Goal: Task Accomplishment & Management: Complete application form

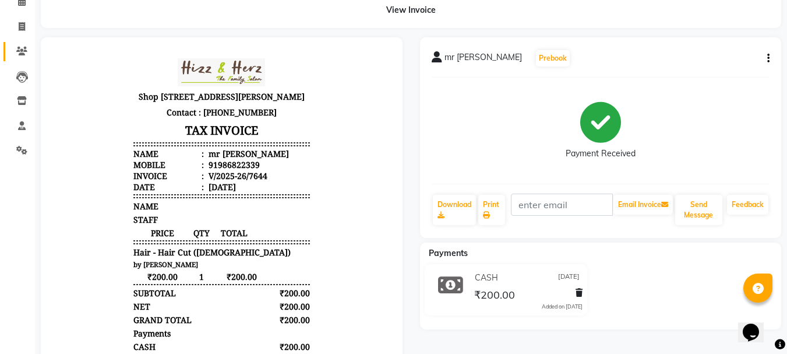
scroll to position [9, 0]
click at [23, 27] on icon at bounding box center [22, 26] width 6 height 9
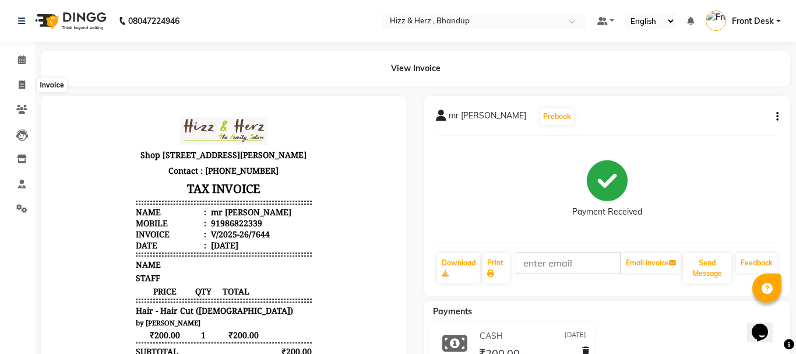
select select "service"
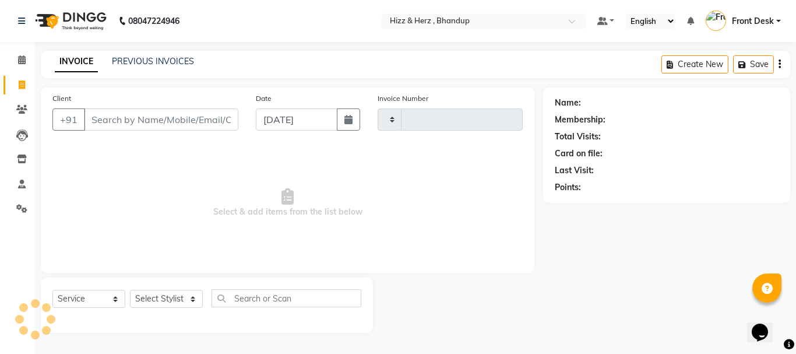
type input "7645"
select select "629"
click at [202, 120] on input "Client" at bounding box center [161, 119] width 154 height 22
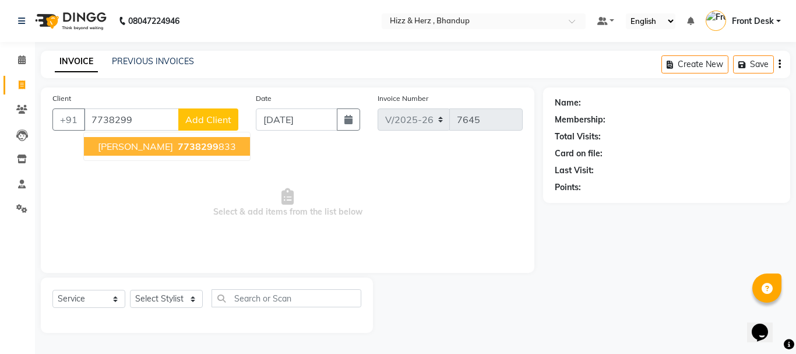
click at [175, 147] on ngb-highlight "7738299 833" at bounding box center [205, 146] width 61 height 12
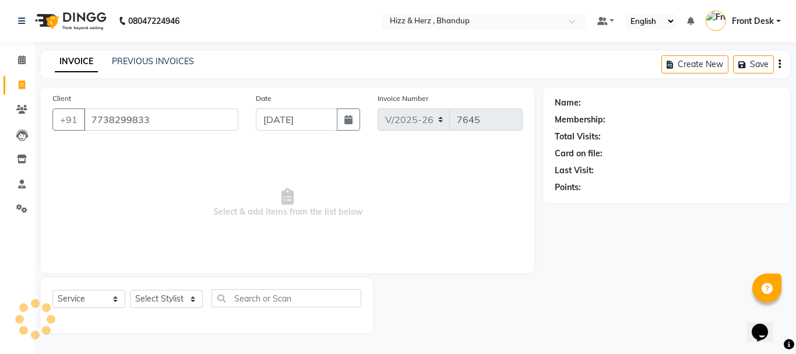
type input "7738299833"
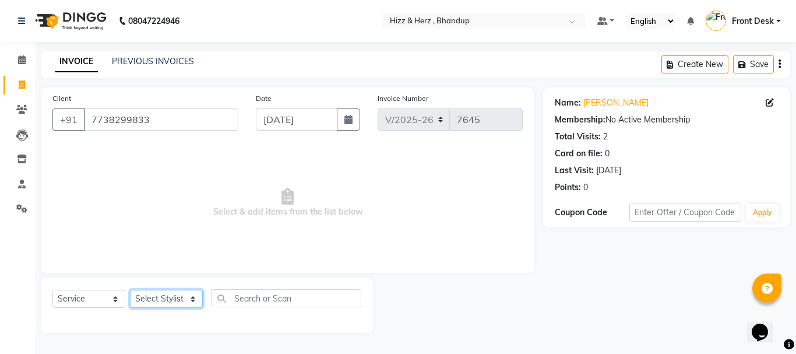
click at [177, 301] on select "Select Stylist Front Desk Gaurav Sharma HIZZ & HERZ 2 IRFAN AHMAD Jigna Goswami…" at bounding box center [166, 299] width 73 height 18
select select "24395"
click at [130, 290] on select "Select Stylist Front Desk Gaurav Sharma HIZZ & HERZ 2 IRFAN AHMAD Jigna Goswami…" at bounding box center [166, 299] width 73 height 18
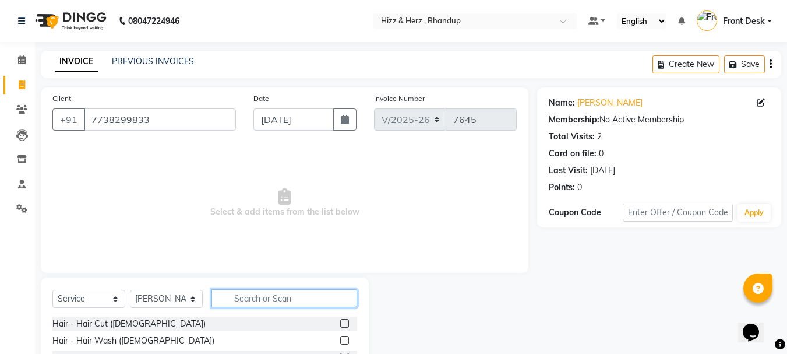
click at [256, 294] on input "text" at bounding box center [285, 298] width 146 height 18
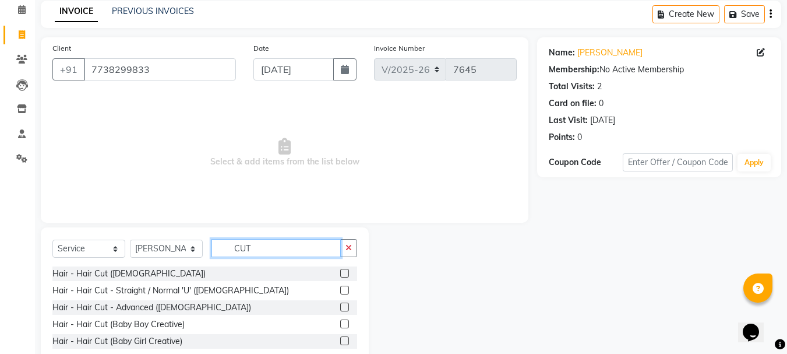
scroll to position [81, 0]
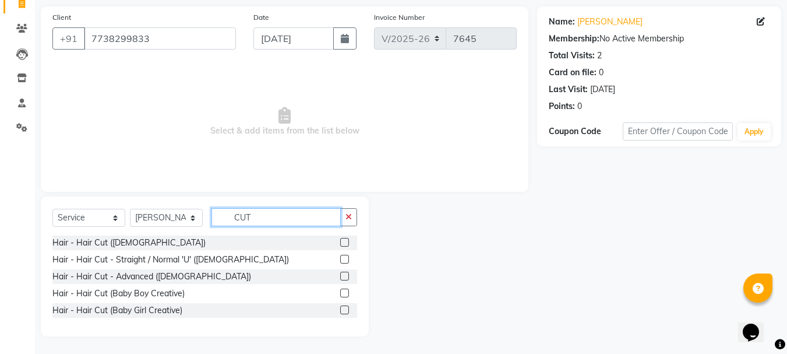
type input "CUT"
click at [342, 276] on label at bounding box center [344, 276] width 9 height 9
click at [342, 276] on input "checkbox" at bounding box center [344, 277] width 8 height 8
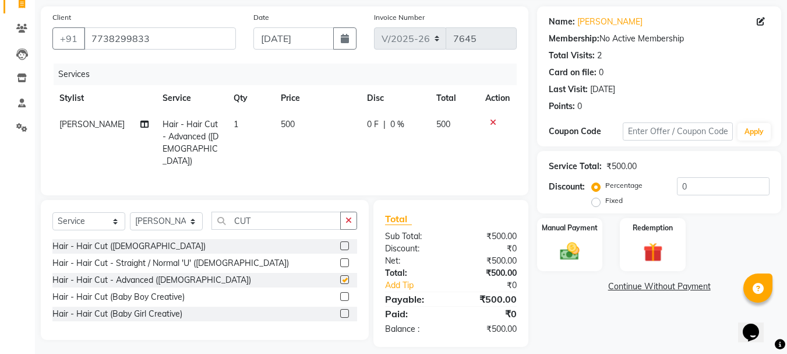
checkbox input "false"
click at [703, 184] on input "0" at bounding box center [723, 186] width 93 height 18
type input "20"
click at [568, 255] on img at bounding box center [570, 251] width 33 height 23
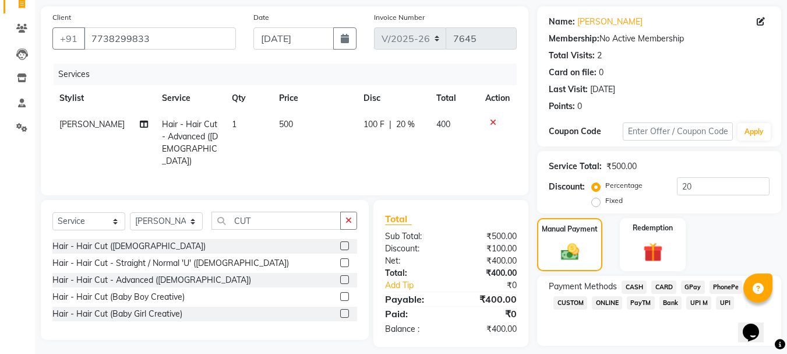
click at [696, 284] on span "GPay" at bounding box center [693, 286] width 24 height 13
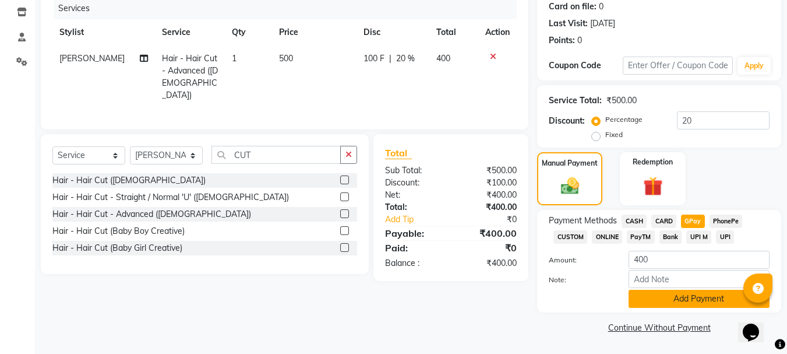
click at [706, 296] on button "Add Payment" at bounding box center [699, 299] width 141 height 18
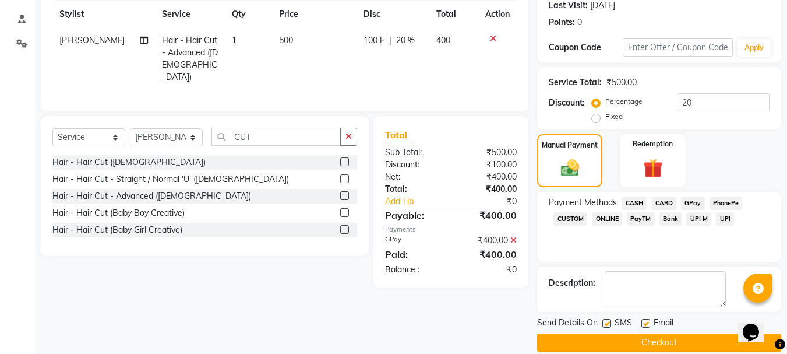
scroll to position [180, 0]
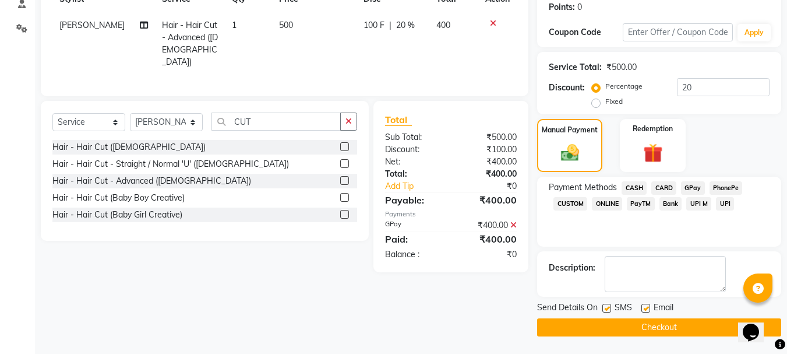
click at [695, 329] on button "Checkout" at bounding box center [659, 327] width 244 height 18
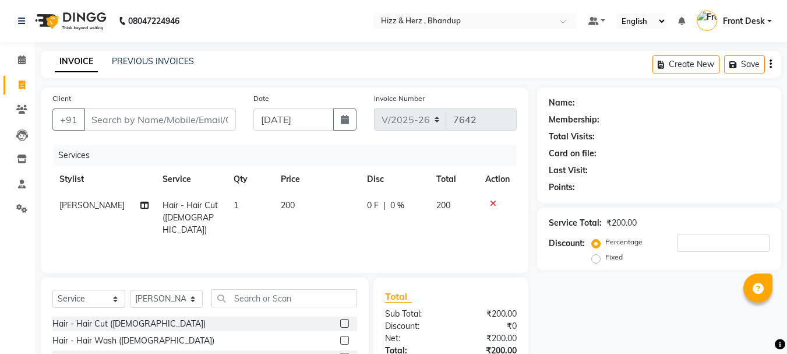
select select "629"
select select "service"
select select "33193"
click at [140, 203] on icon at bounding box center [144, 205] width 8 height 8
select select "33193"
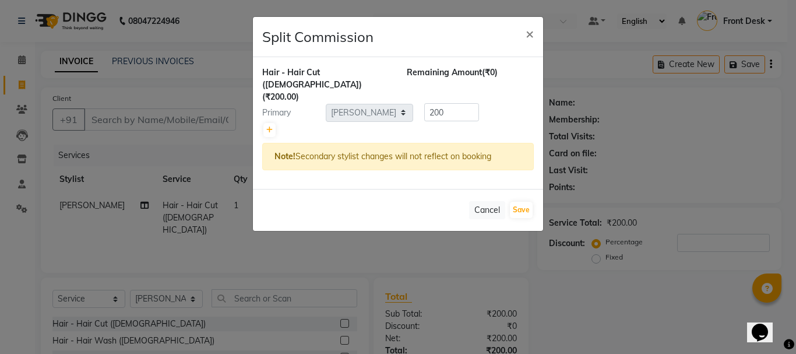
click at [131, 203] on ngb-modal-window "Split Commission × Hair - Hair Cut (Male) (₹200.00) Remaining Amount (₹0) Prima…" at bounding box center [398, 177] width 796 height 354
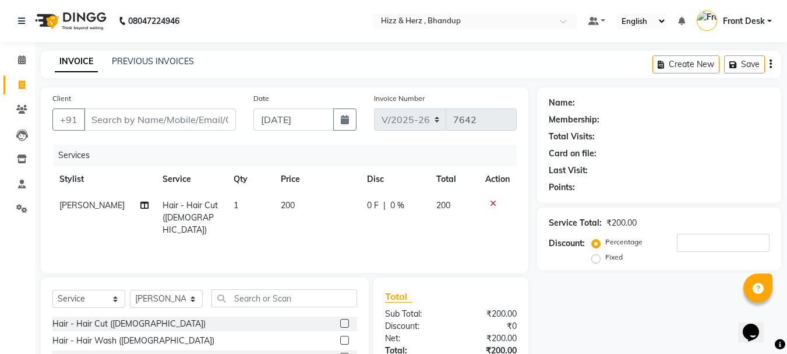
click at [104, 201] on span "KHALID AHMAD" at bounding box center [91, 205] width 65 height 10
select select "33193"
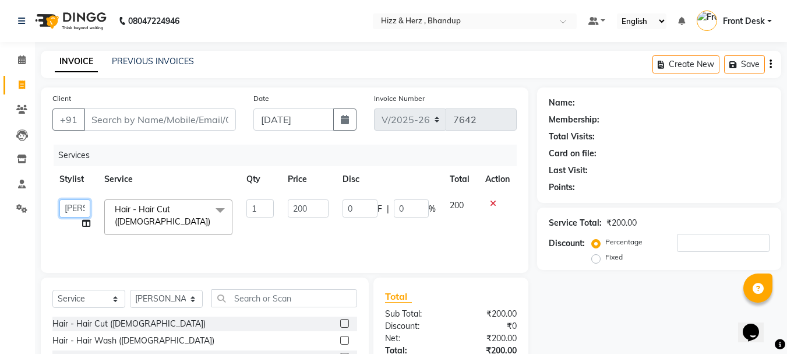
click at [83, 206] on select "Front Desk Gaurav Sharma HIZZ & HERZ 2 IRFAN AHMAD Jigna Goswami KHALID AHMAD L…" at bounding box center [74, 208] width 31 height 18
select select "9145"
click at [166, 117] on input "Client" at bounding box center [160, 119] width 152 height 22
click at [160, 119] on input "Client" at bounding box center [160, 119] width 152 height 22
type input "8"
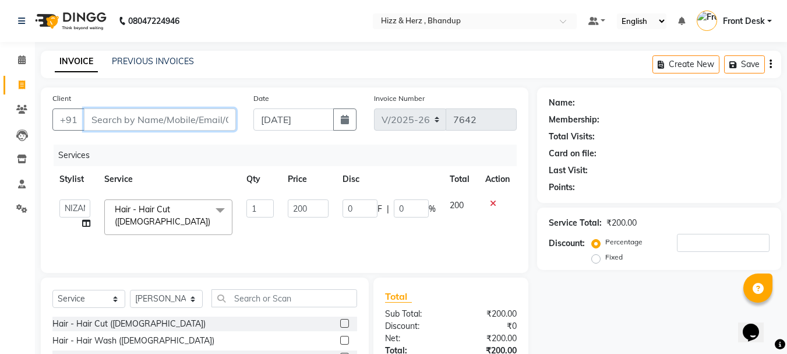
type input "0"
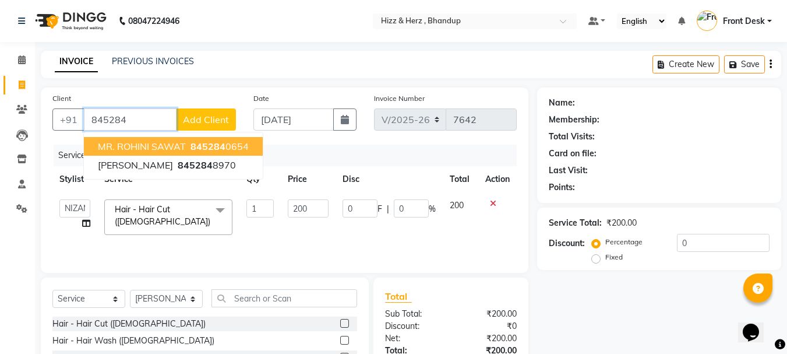
click at [189, 147] on ngb-highlight "845284 0654" at bounding box center [218, 146] width 61 height 12
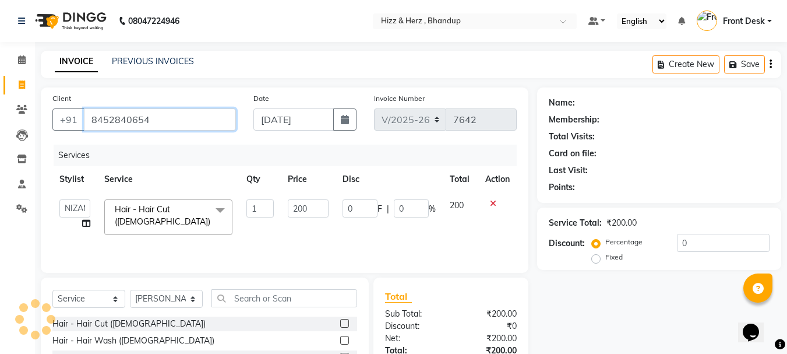
type input "8452840654"
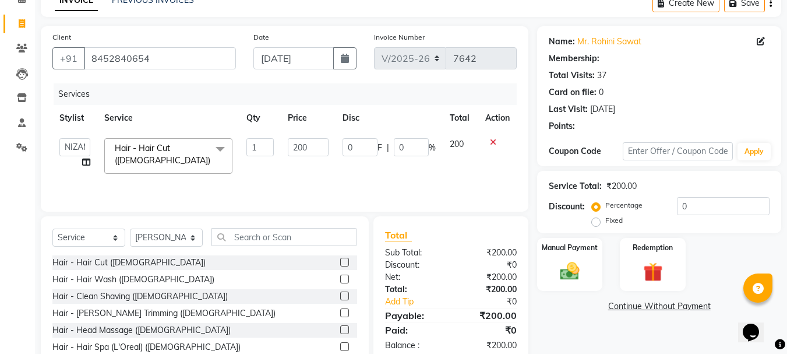
type input "40"
type input "20"
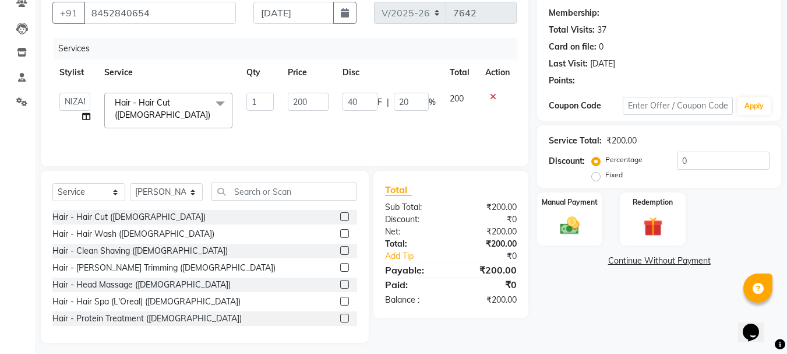
select select "1: Object"
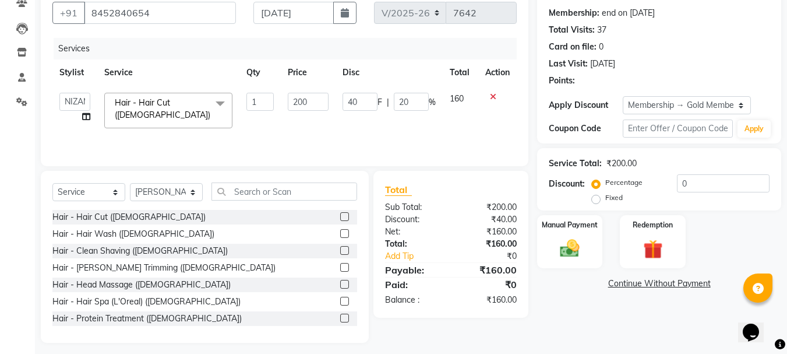
scroll to position [113, 0]
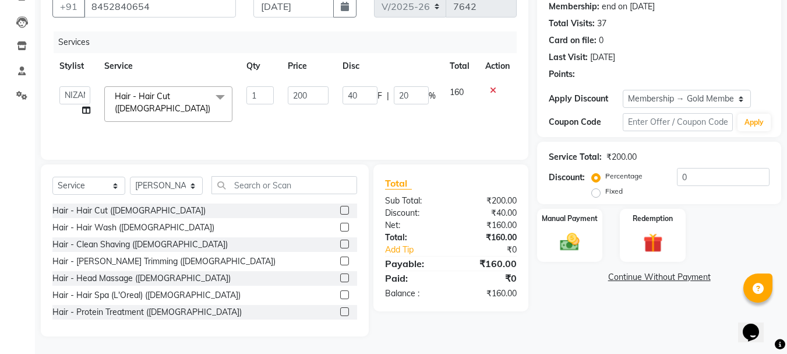
type input "20"
click at [575, 237] on img at bounding box center [570, 241] width 33 height 23
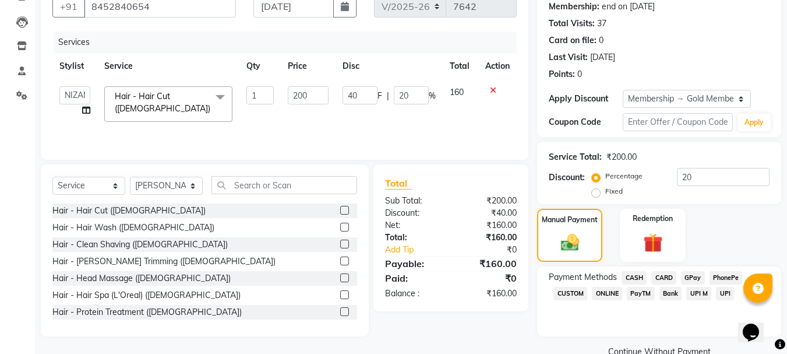
click at [692, 273] on span "GPay" at bounding box center [693, 277] width 24 height 13
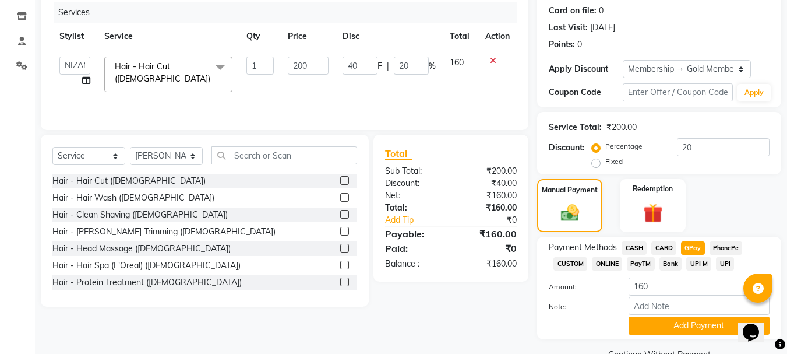
scroll to position [170, 0]
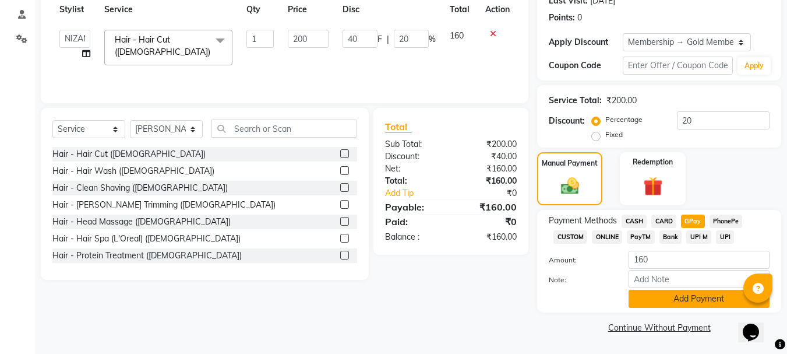
click at [696, 300] on button "Add Payment" at bounding box center [699, 299] width 141 height 18
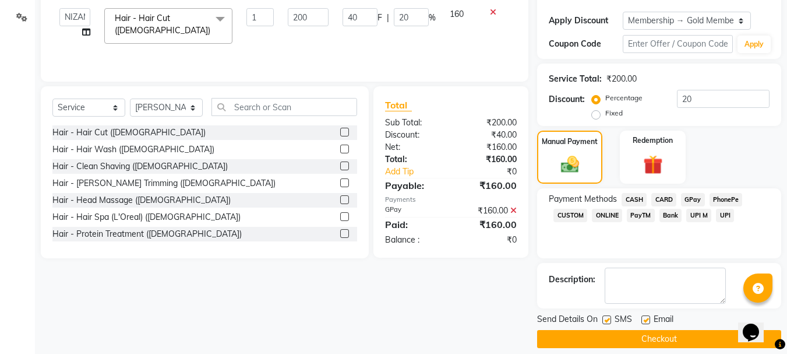
scroll to position [203, 0]
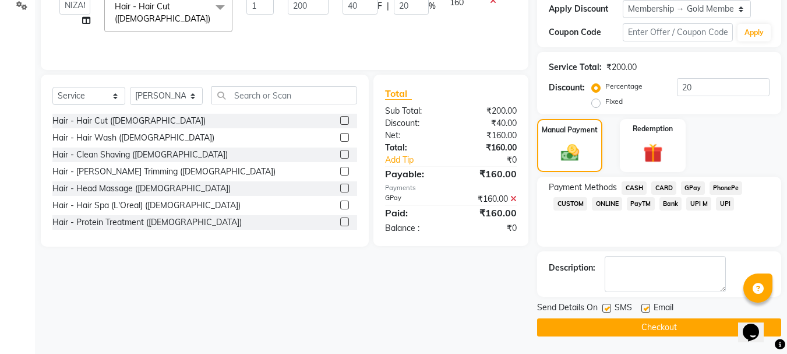
click at [677, 319] on button "Checkout" at bounding box center [659, 327] width 244 height 18
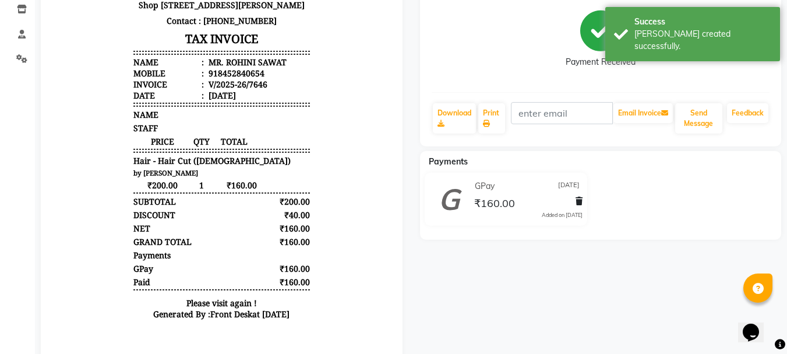
scroll to position [175, 0]
